Goal: Find specific page/section: Find specific page/section

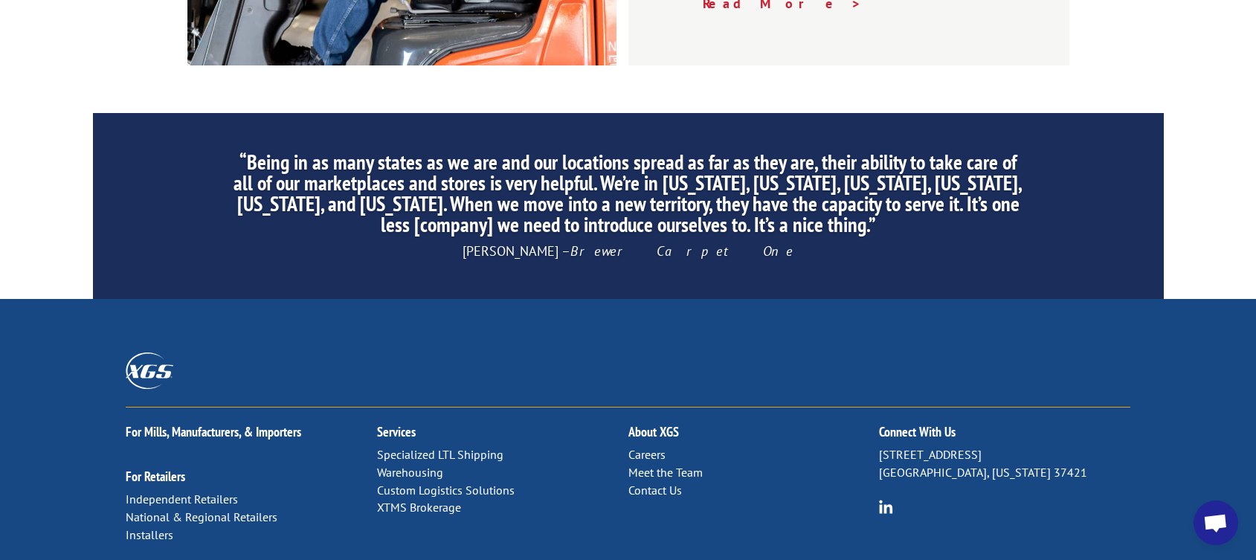
scroll to position [2609, 0]
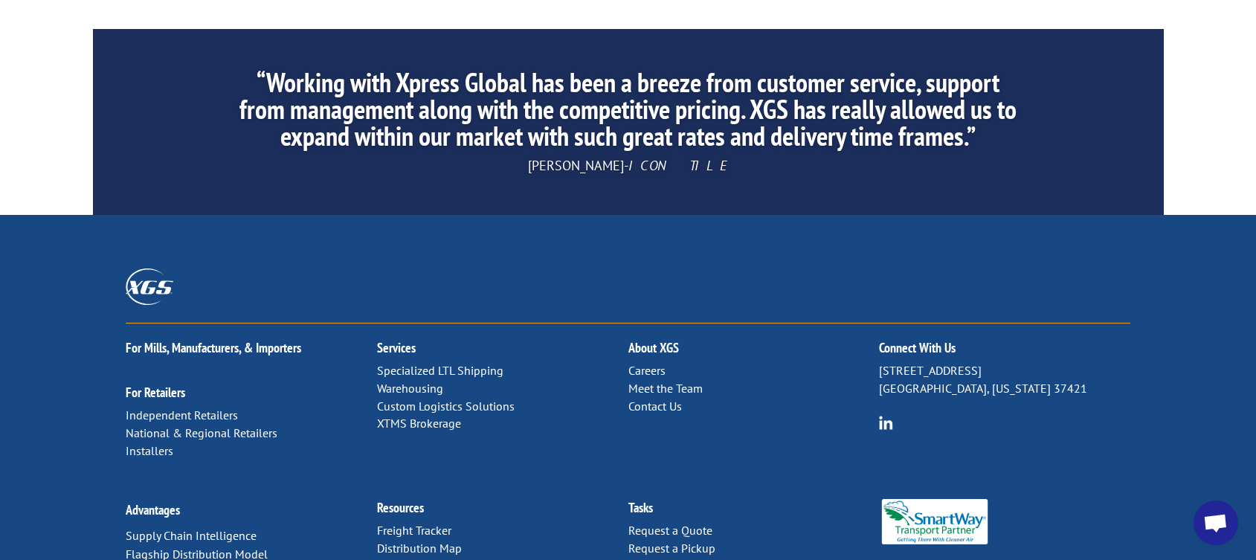
click at [411, 381] on link "Warehousing" at bounding box center [410, 388] width 66 height 15
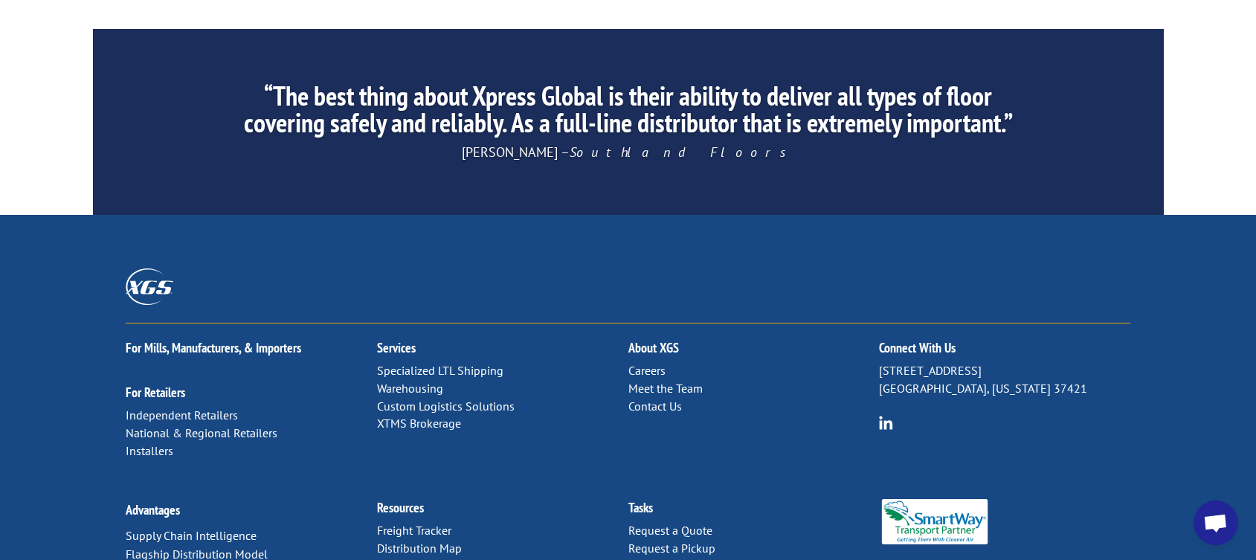
click at [413, 540] on link "Distribution Map" at bounding box center [419, 547] width 85 height 15
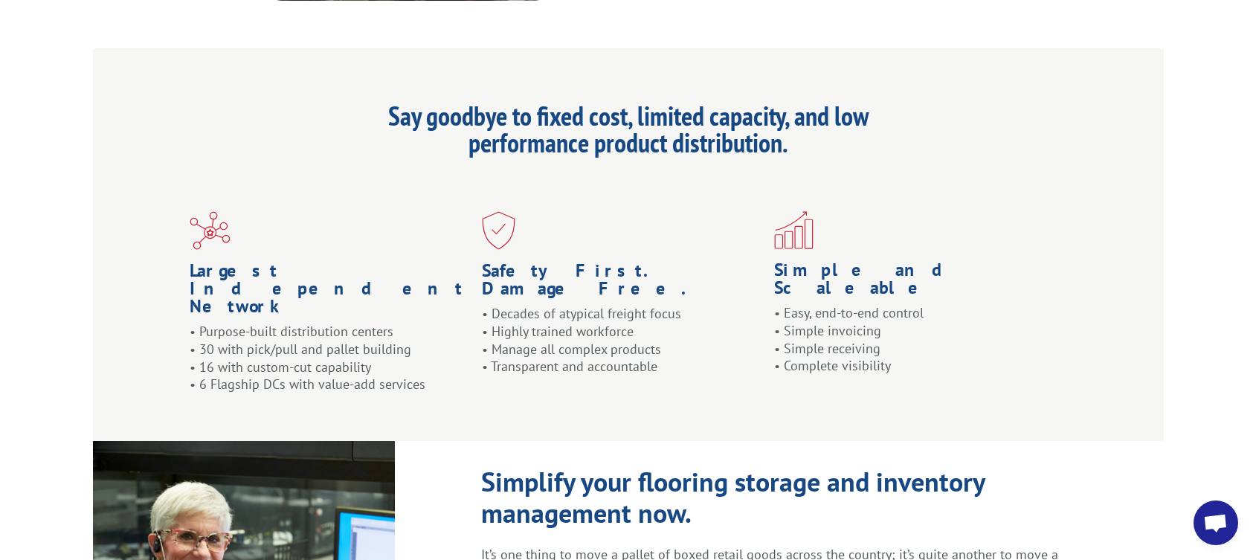
scroll to position [1166, 0]
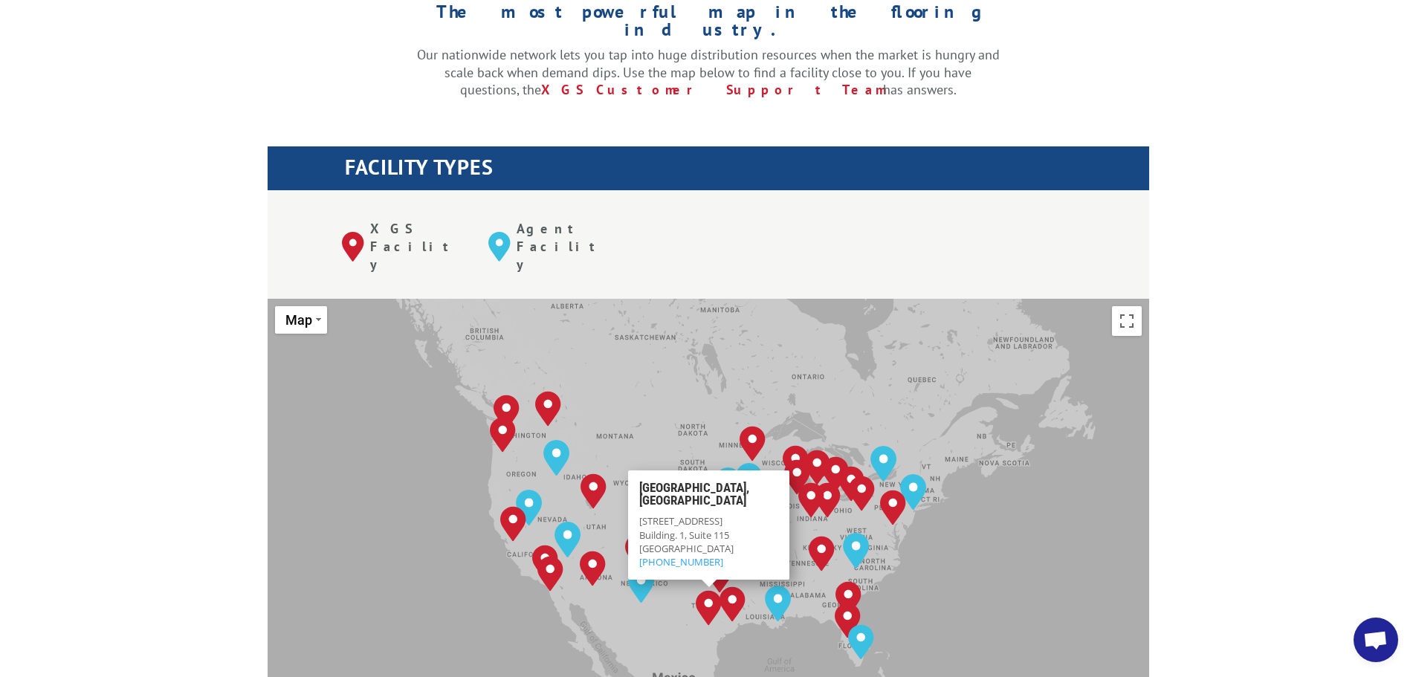
scroll to position [446, 0]
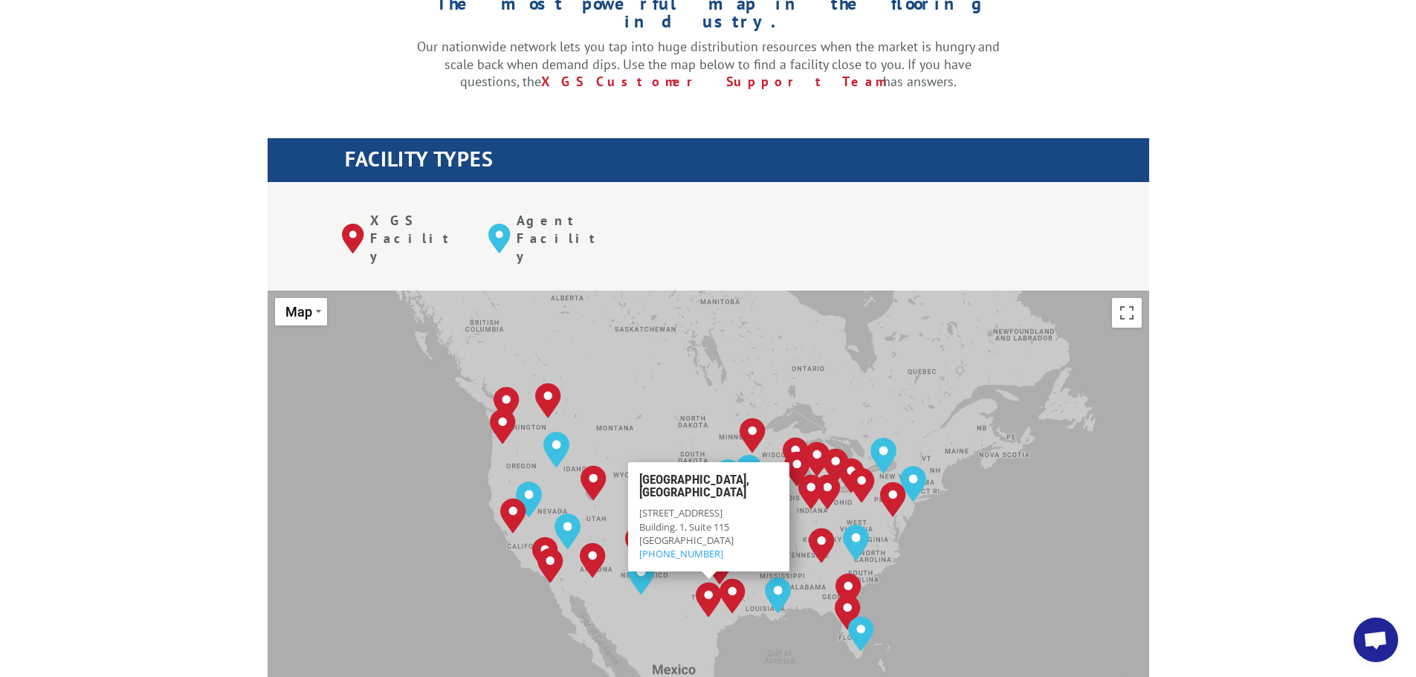
click at [710, 559] on img "San Antonio, TX" at bounding box center [709, 600] width 26 height 36
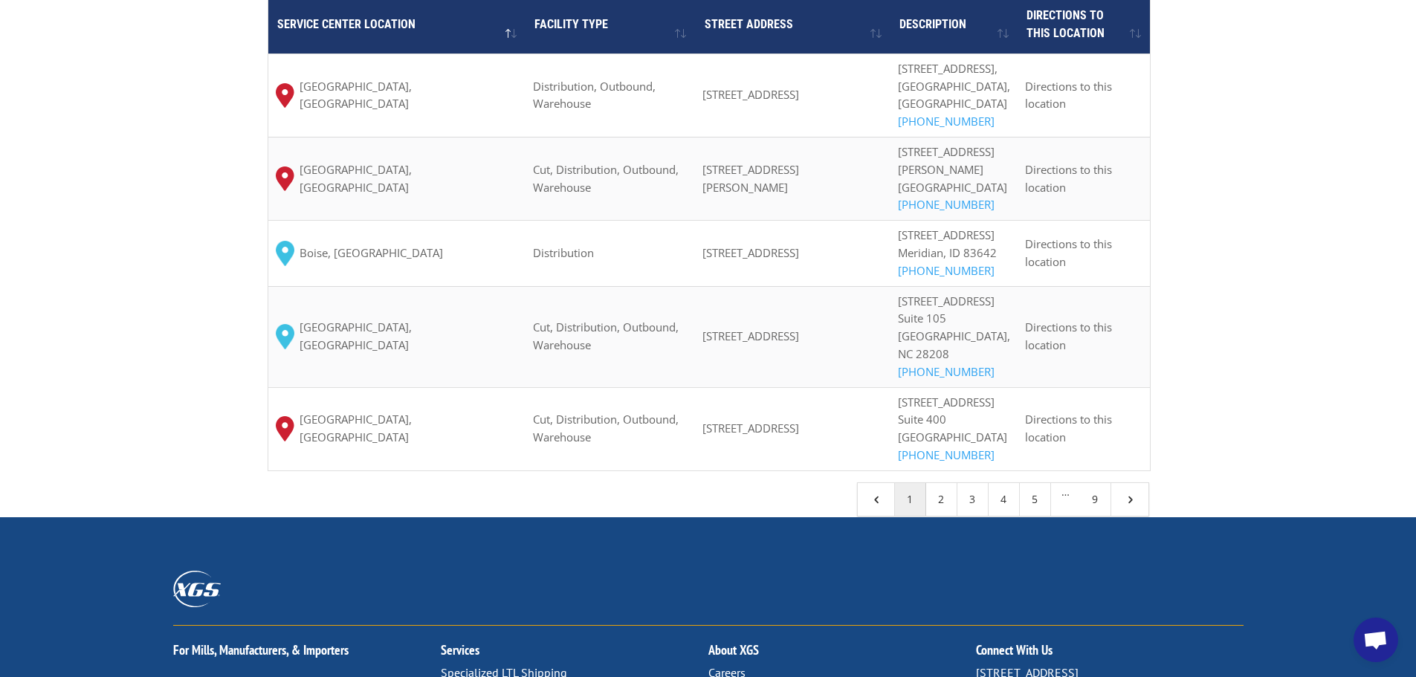
scroll to position [1338, 0]
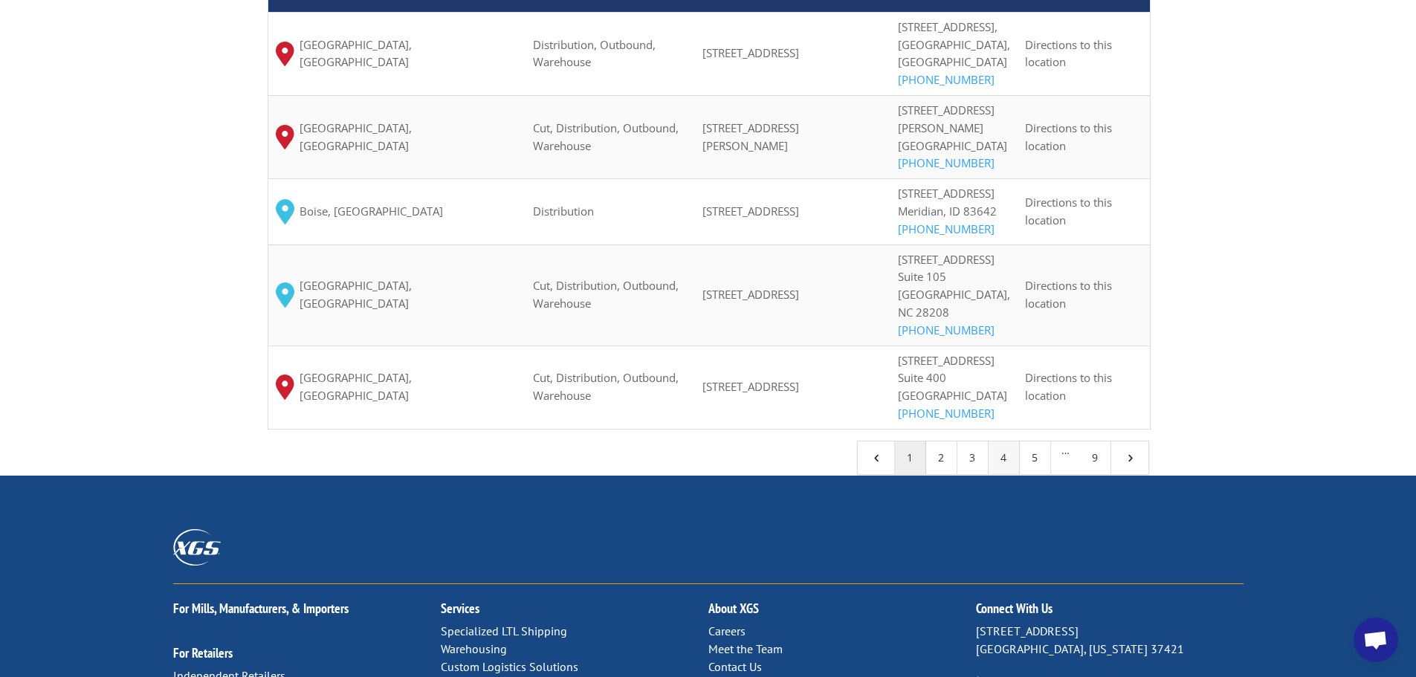
click at [997, 474] on link "4" at bounding box center [1004, 458] width 31 height 33
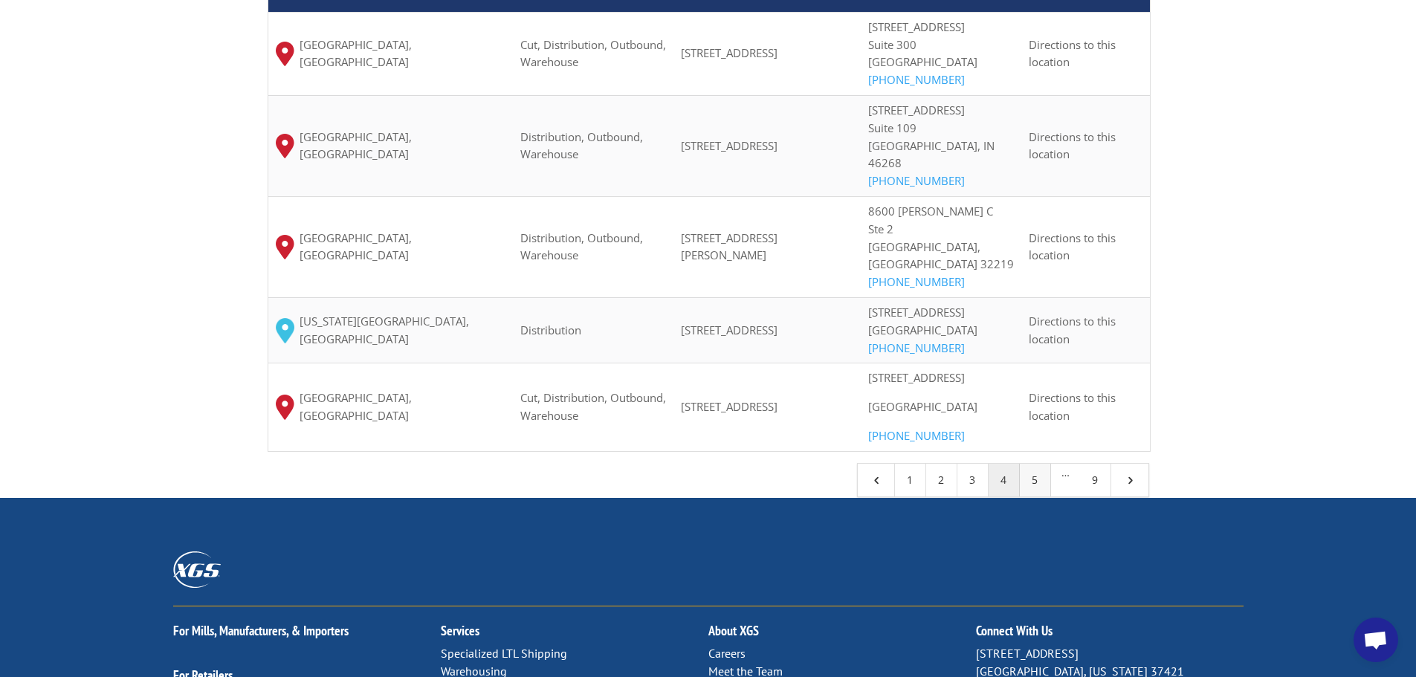
click at [1036, 494] on link "5" at bounding box center [1035, 480] width 31 height 33
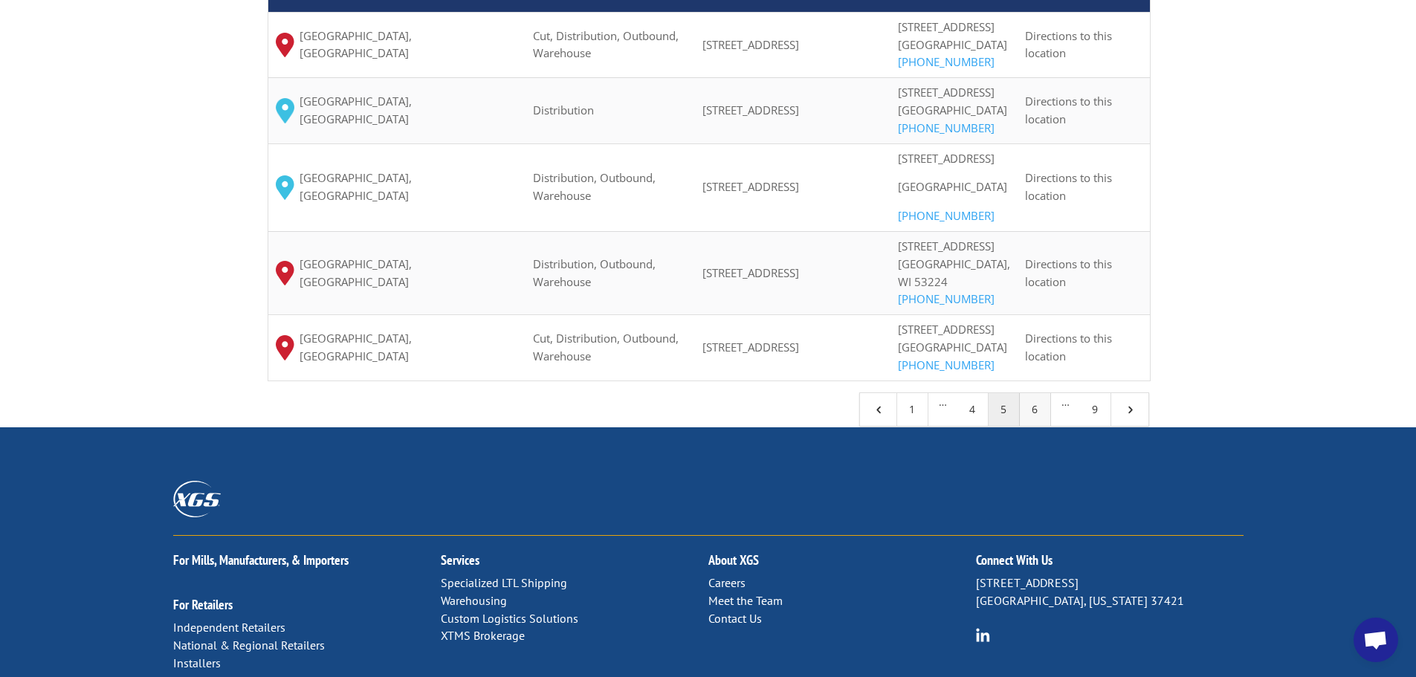
click at [1042, 426] on link "6" at bounding box center [1035, 409] width 31 height 33
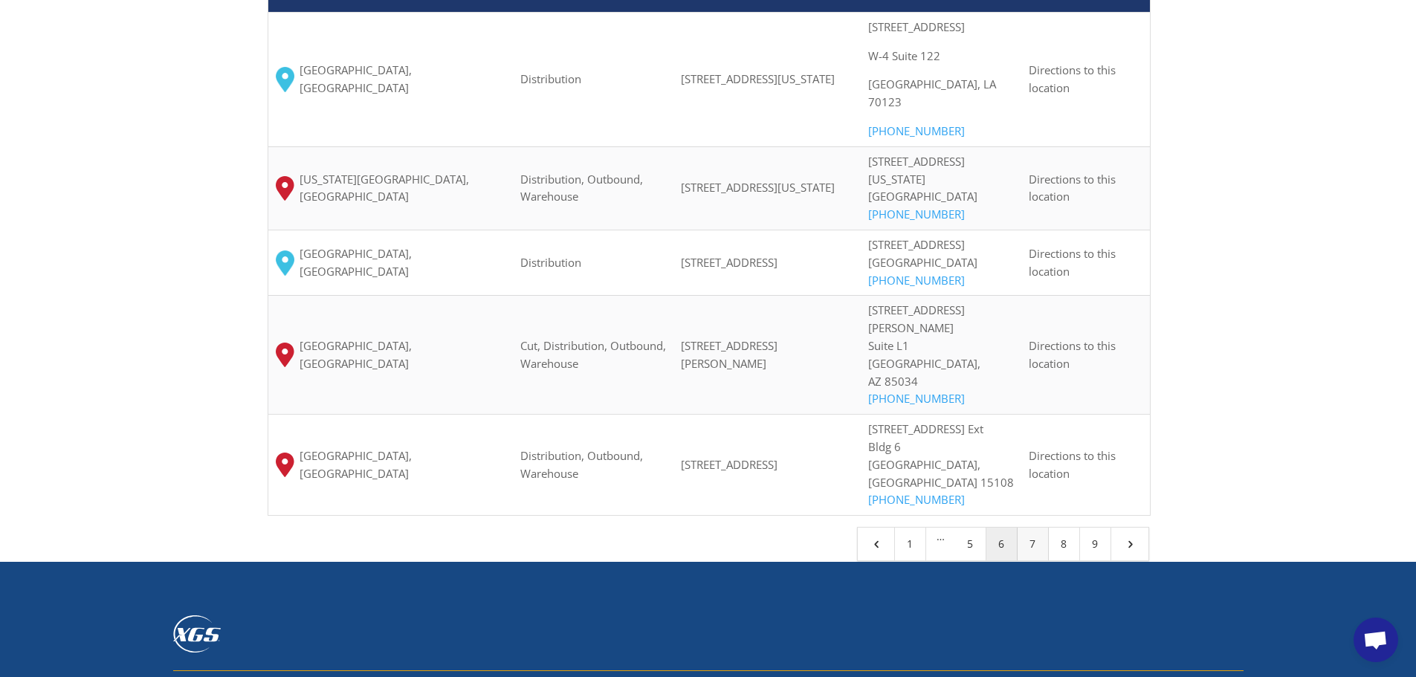
click at [1036, 528] on link "7" at bounding box center [1033, 544] width 31 height 33
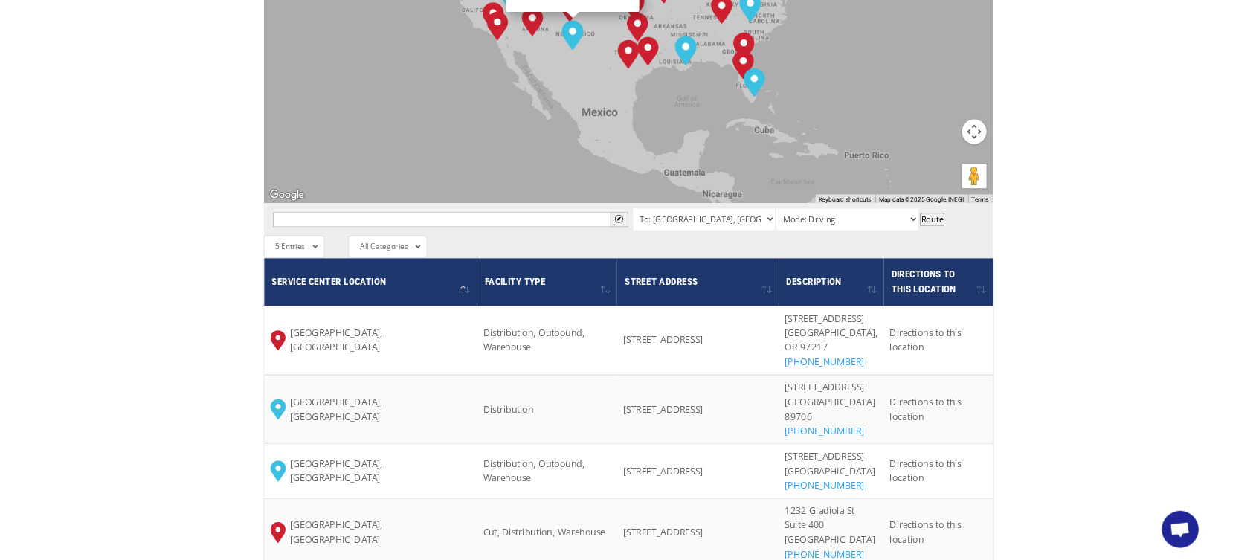
scroll to position [966, 0]
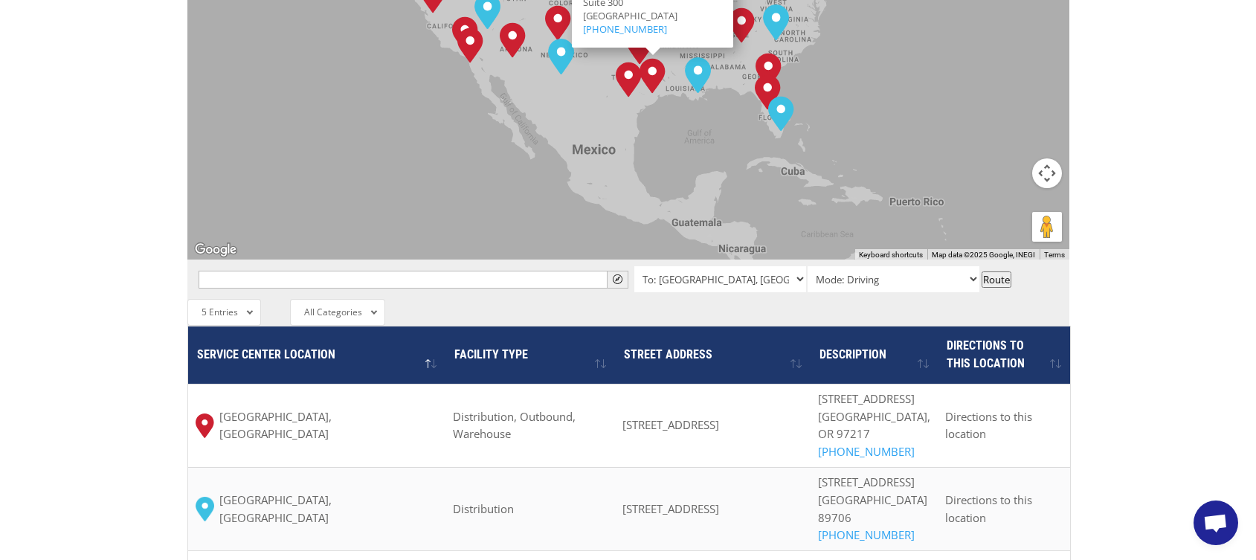
click at [351, 110] on div "Albuquerque, NM Baltimore, MD Boise, ID Charlotte, NC Chicago, IL Chino, CA Cle…" at bounding box center [628, 14] width 882 height 489
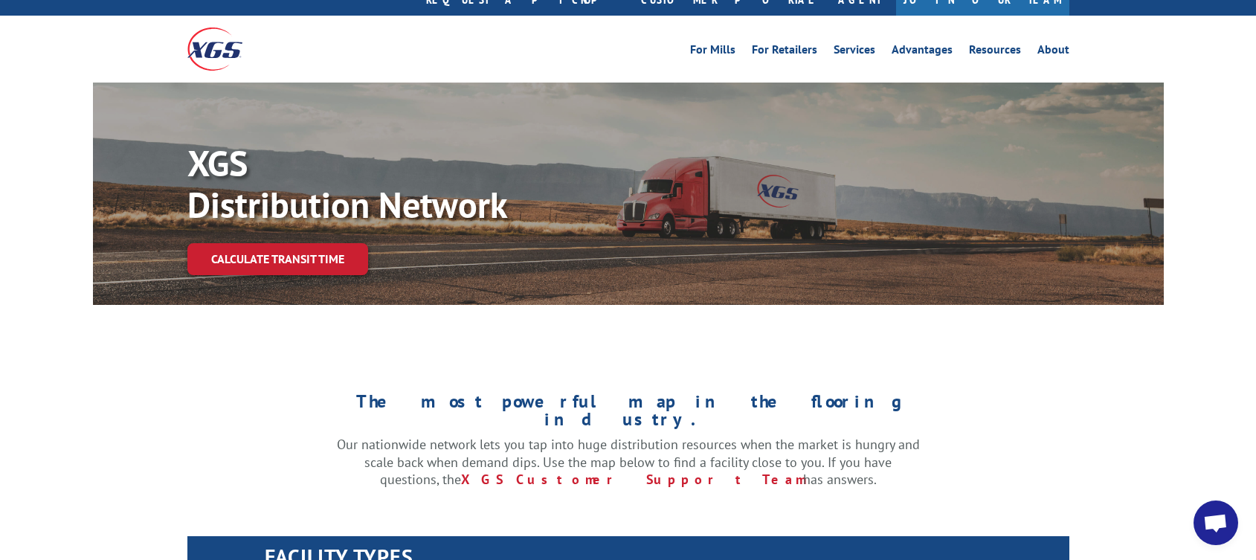
scroll to position [74, 0]
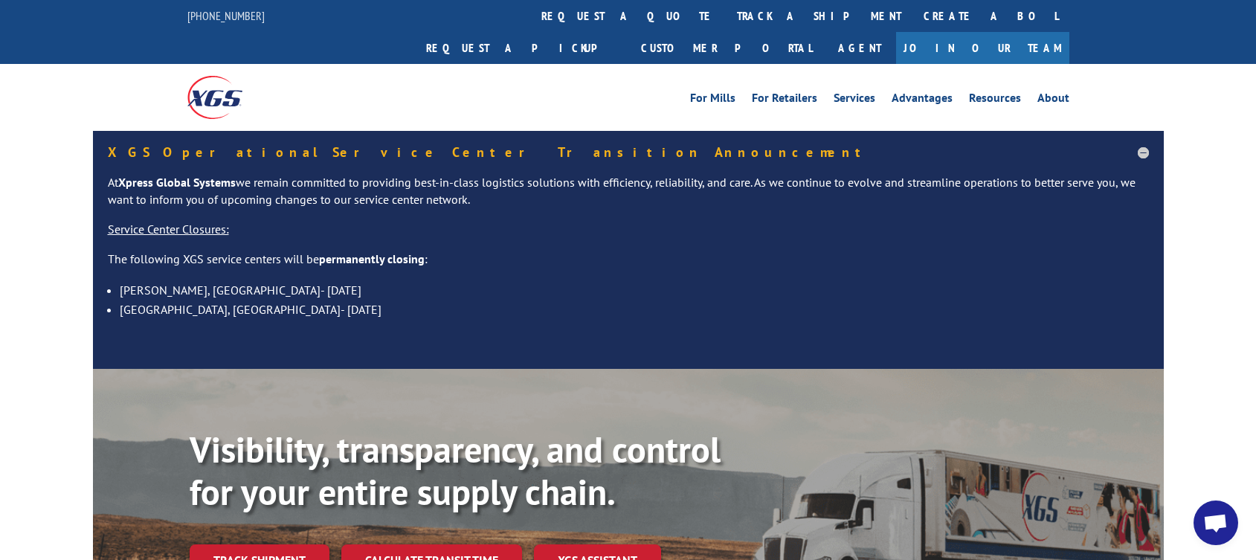
click at [1099, 65] on div "For Mills For Retailers Services Advantages Resources About For Mills For Retai…" at bounding box center [628, 97] width 1256 height 66
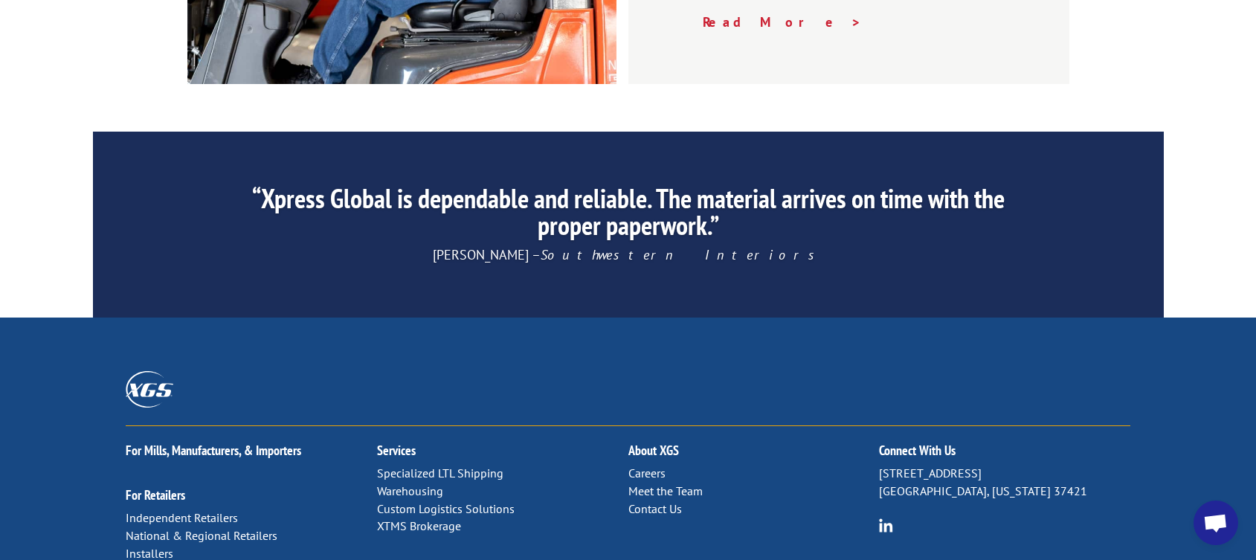
scroll to position [2609, 0]
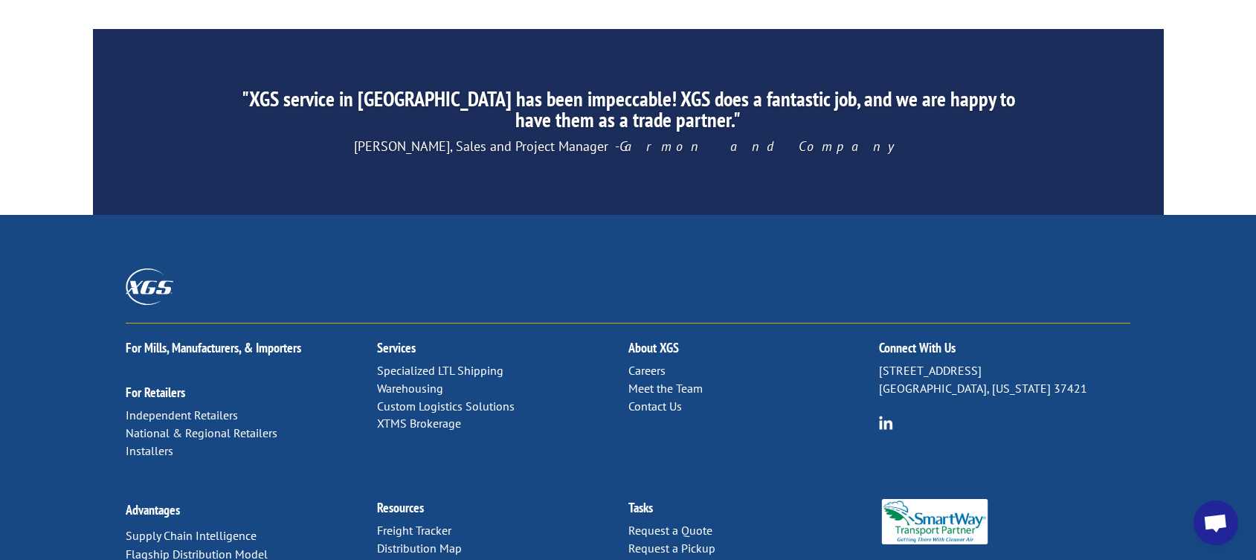
click at [657, 268] on div at bounding box center [628, 295] width 1004 height 55
click at [408, 540] on link "Distribution Map" at bounding box center [419, 547] width 85 height 15
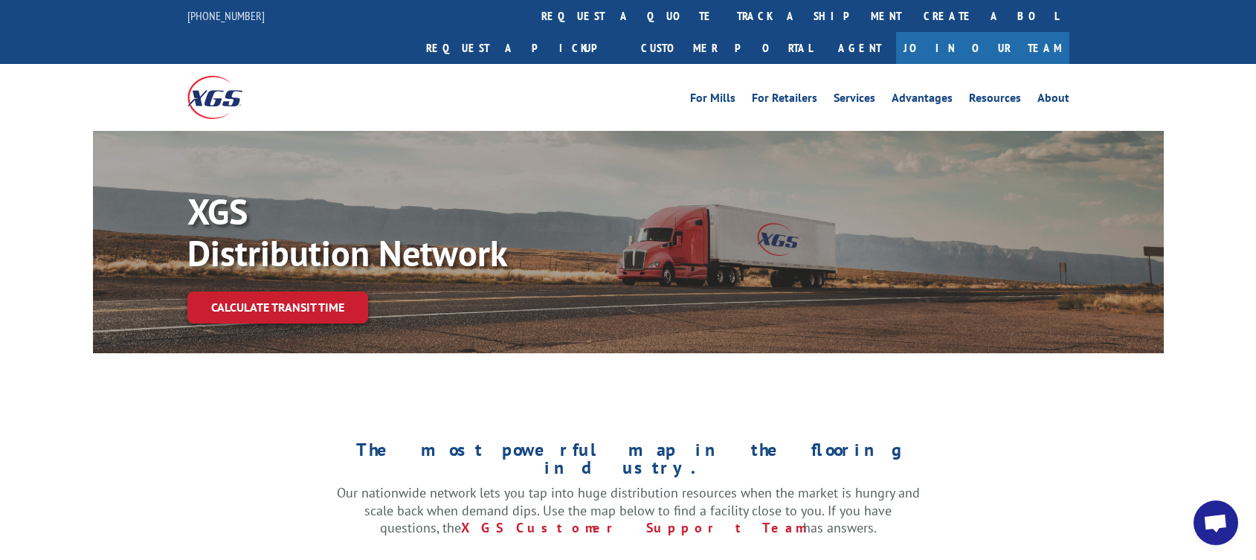
click at [1030, 32] on link "Join Our Team" at bounding box center [982, 48] width 173 height 32
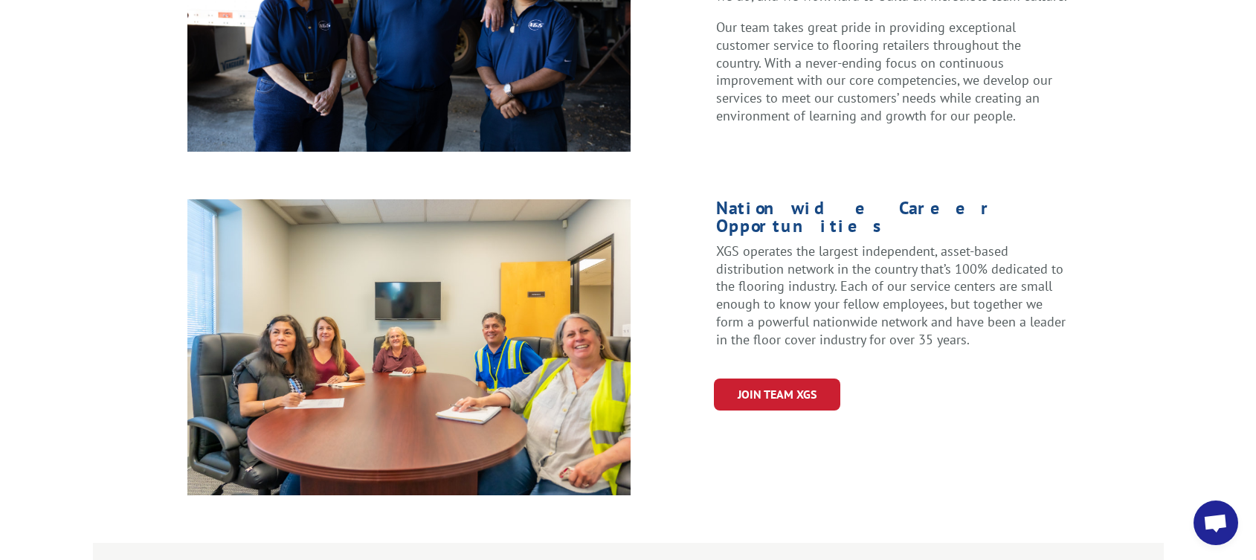
scroll to position [892, 0]
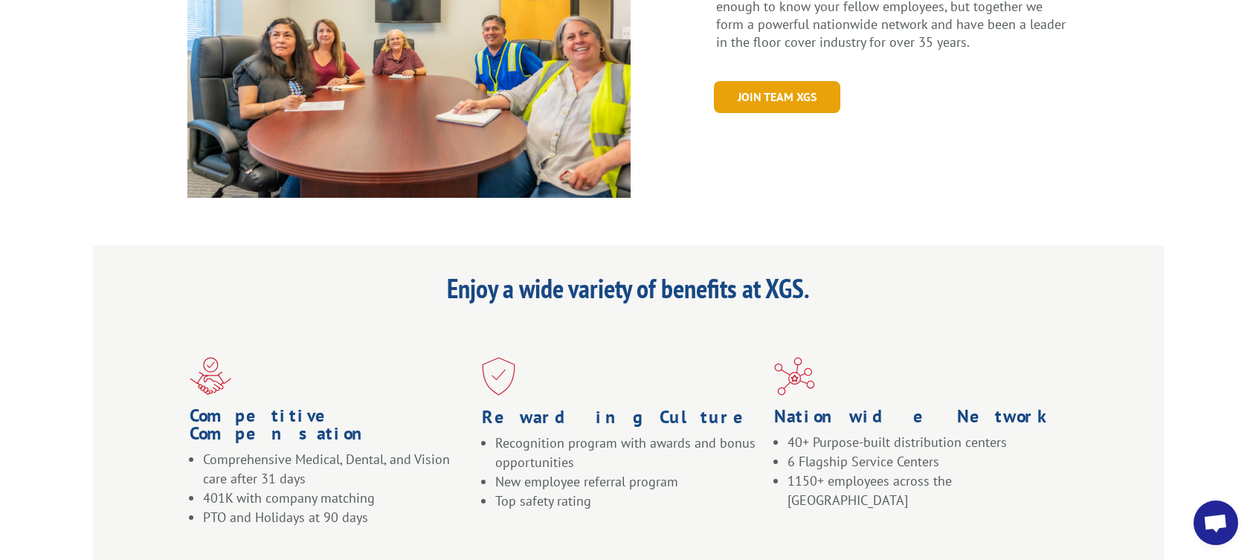
click at [772, 81] on link "Join Team XGS" at bounding box center [777, 97] width 126 height 32
